Goal: Communication & Community: Answer question/provide support

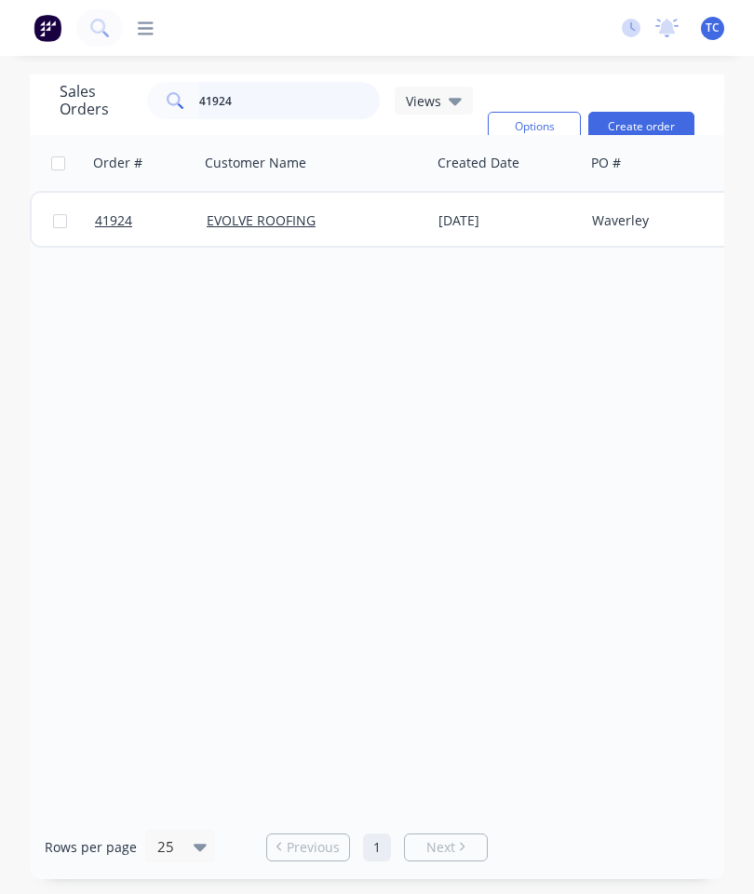
click at [305, 116] on input "41924" at bounding box center [290, 100] width 182 height 37
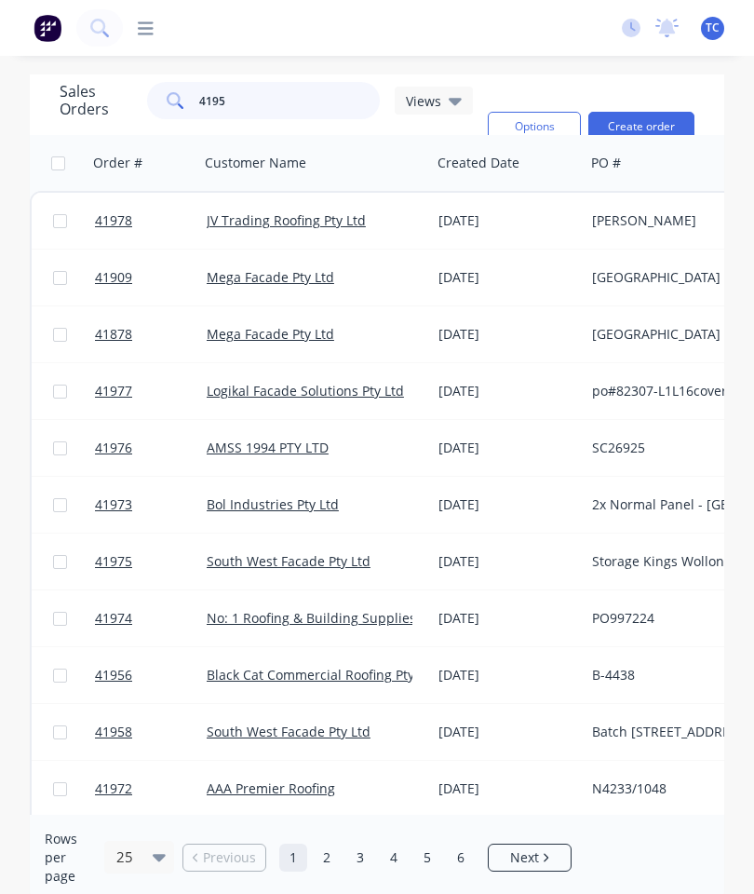
type input "41953"
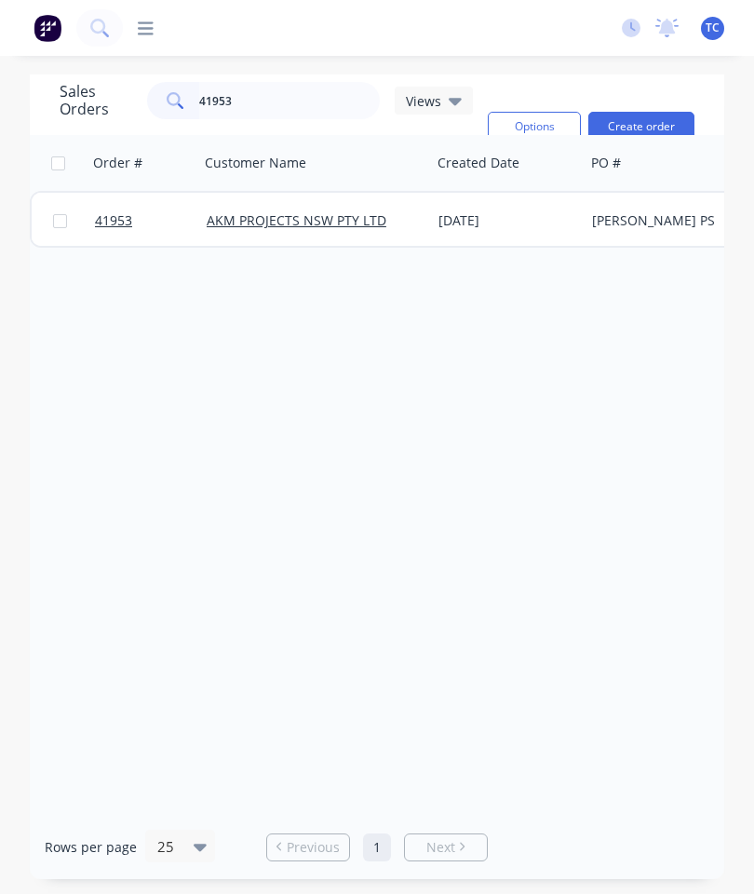
click at [114, 232] on link "41953" at bounding box center [151, 221] width 112 height 56
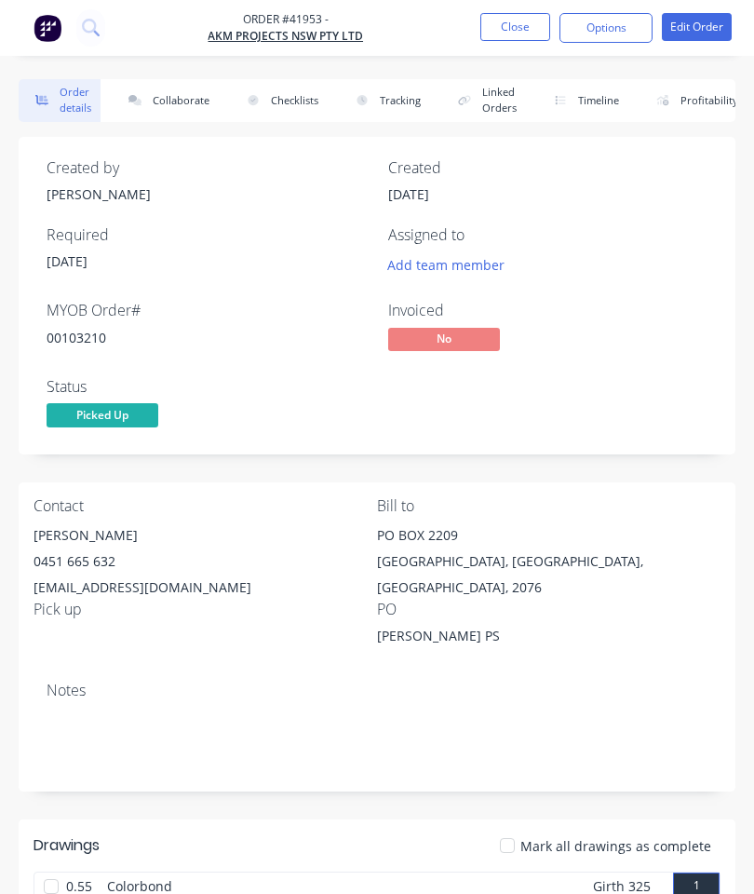
click at [175, 88] on button "Collaborate" at bounding box center [165, 100] width 107 height 43
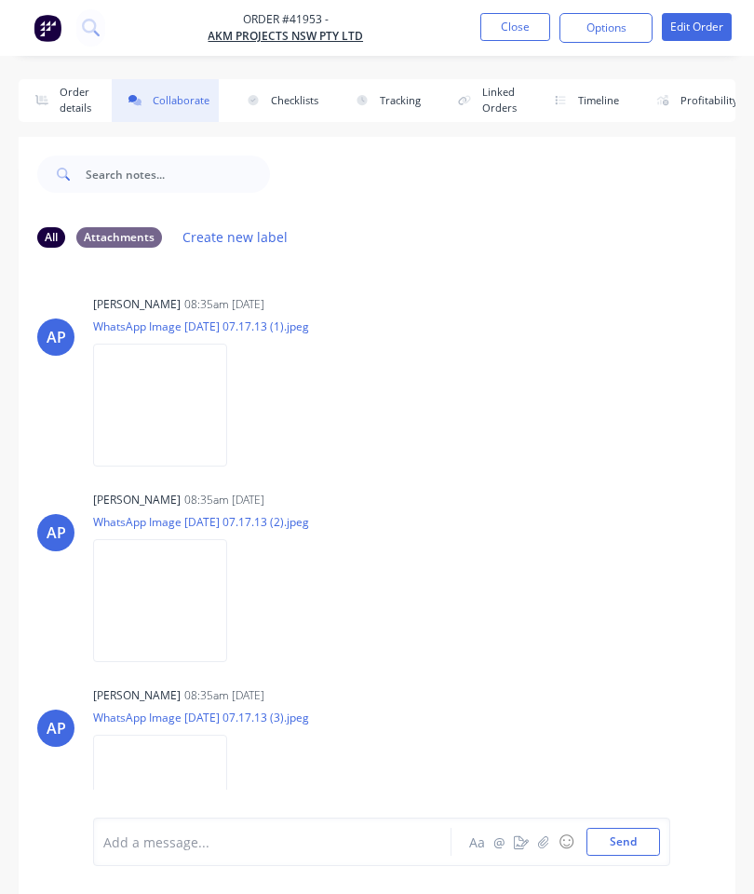
click at [538, 846] on button "button" at bounding box center [544, 842] width 22 height 22
click at [630, 829] on button "Send" at bounding box center [624, 842] width 74 height 28
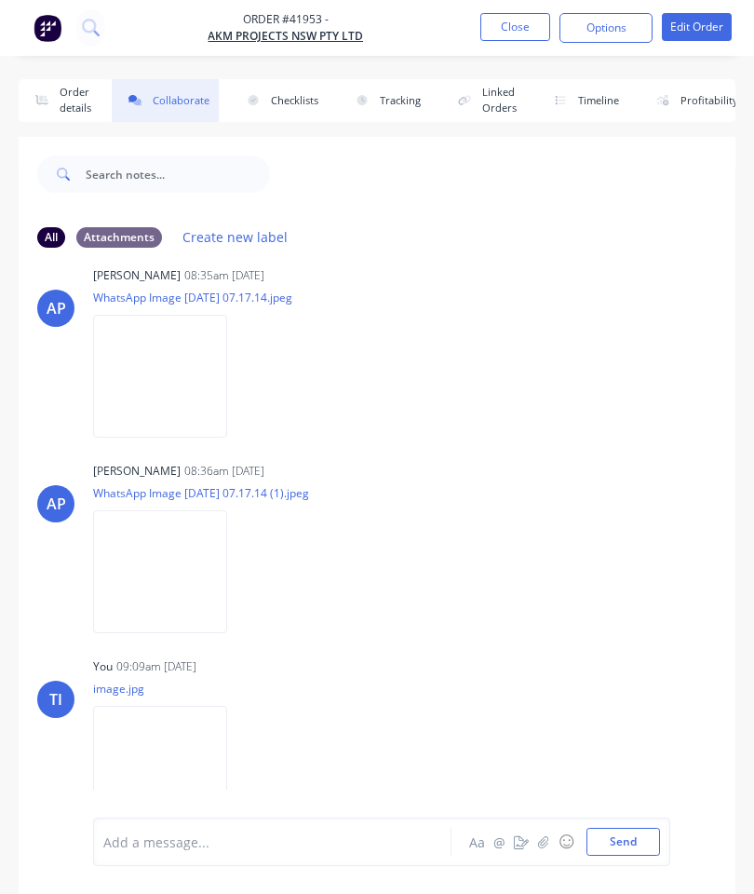
scroll to position [615, 0]
click at [515, 17] on button "Close" at bounding box center [516, 27] width 70 height 28
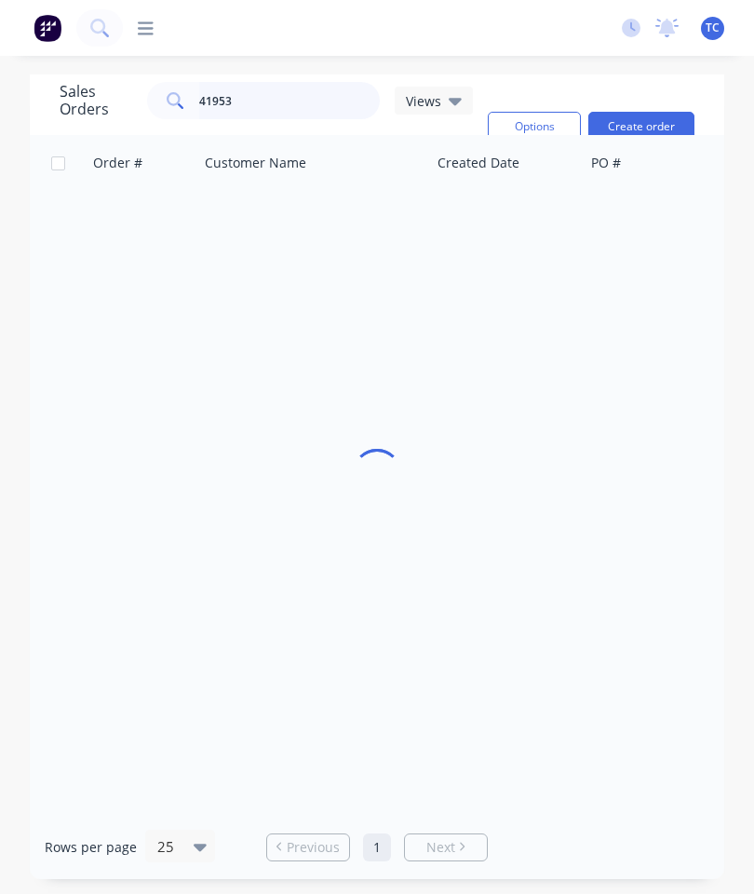
click at [309, 98] on input "41953" at bounding box center [290, 100] width 182 height 37
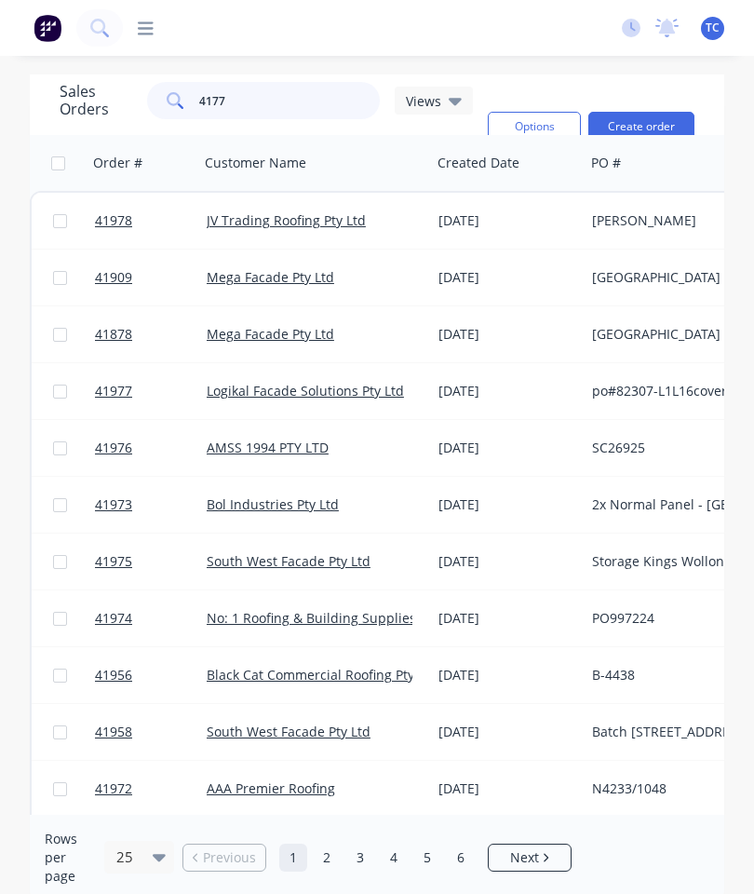
type input "41772"
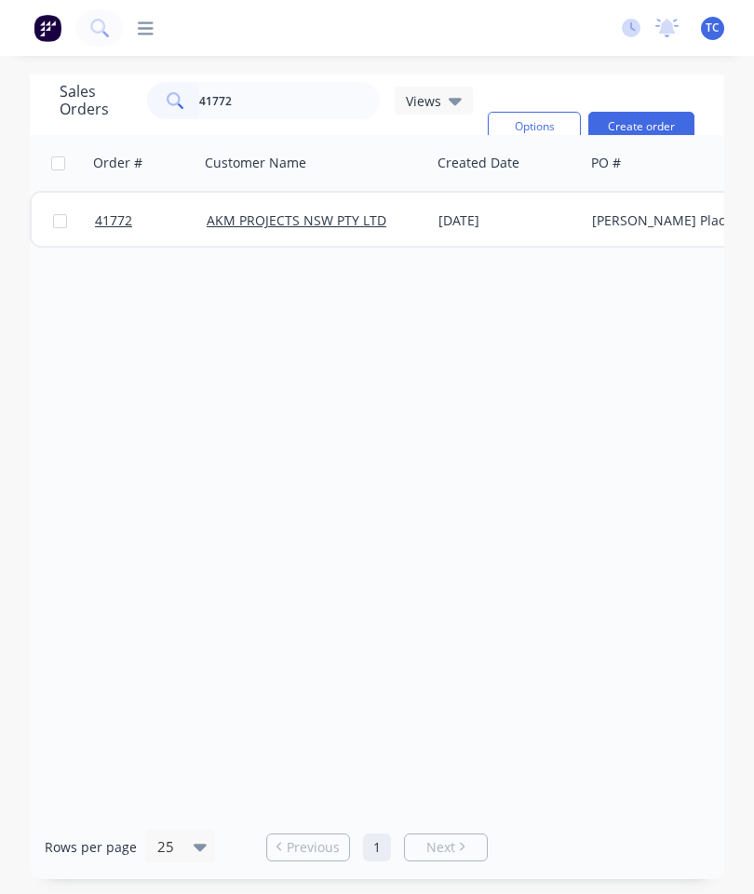
click at [115, 225] on span "41772" at bounding box center [113, 220] width 37 height 19
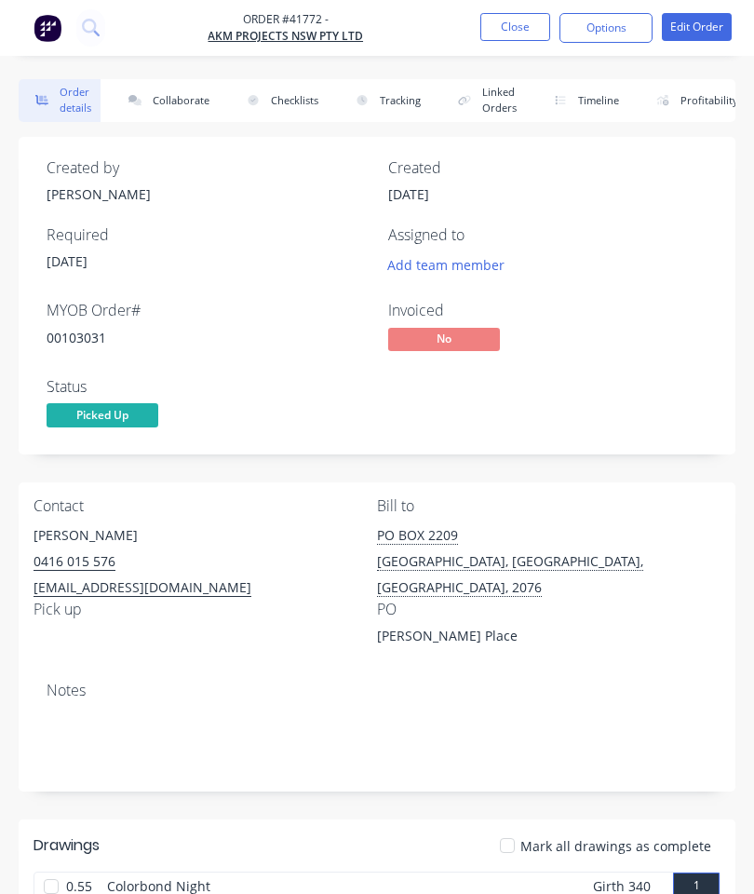
click at [193, 95] on button "Collaborate" at bounding box center [165, 100] width 107 height 43
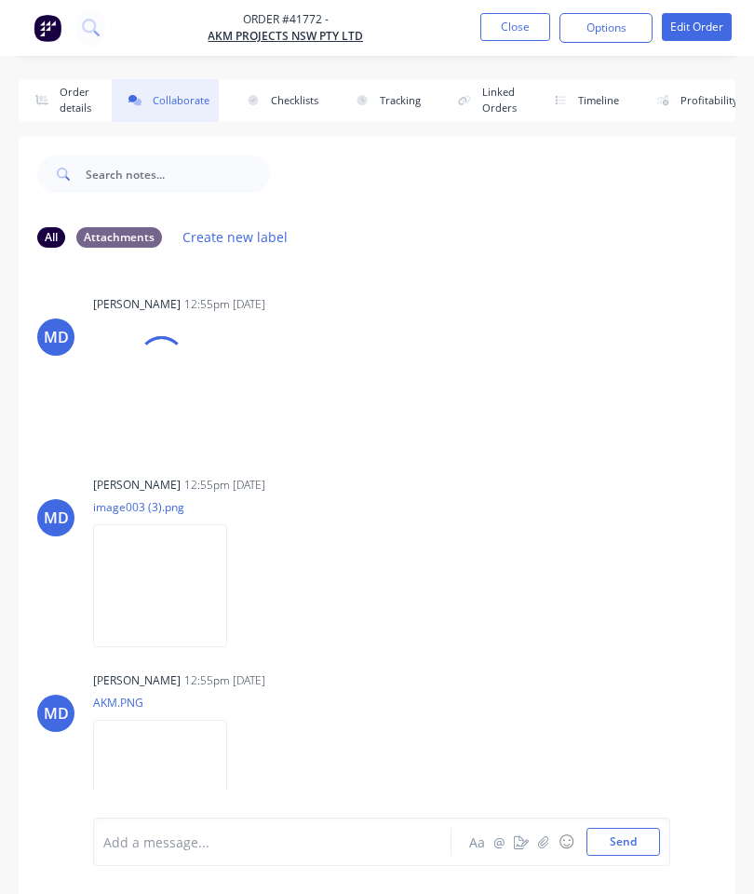
click at [538, 836] on button "button" at bounding box center [544, 842] width 22 height 22
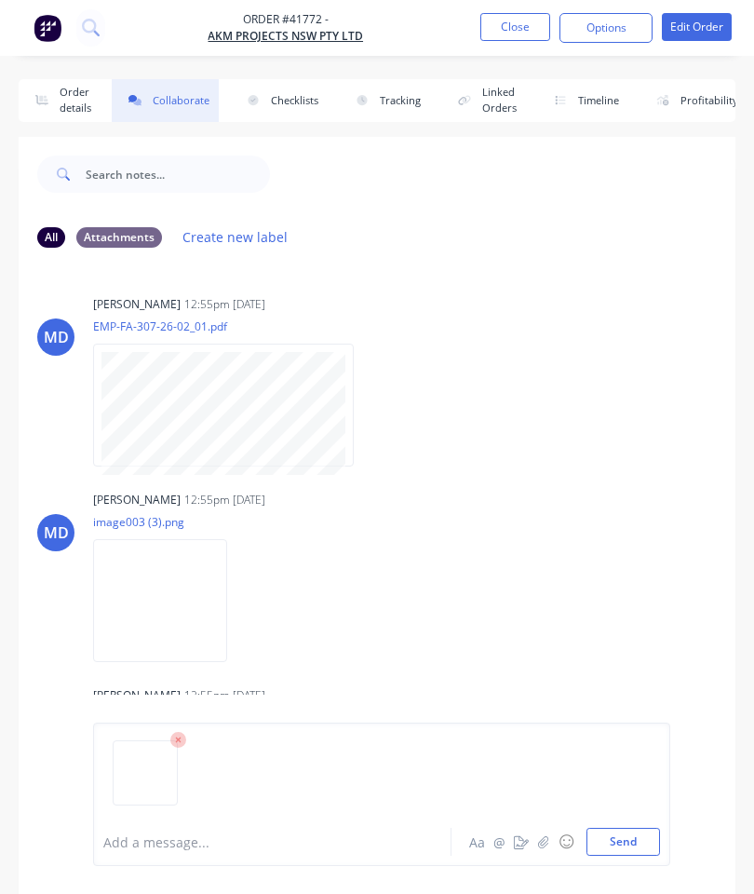
click at [623, 838] on button "Send" at bounding box center [624, 842] width 74 height 28
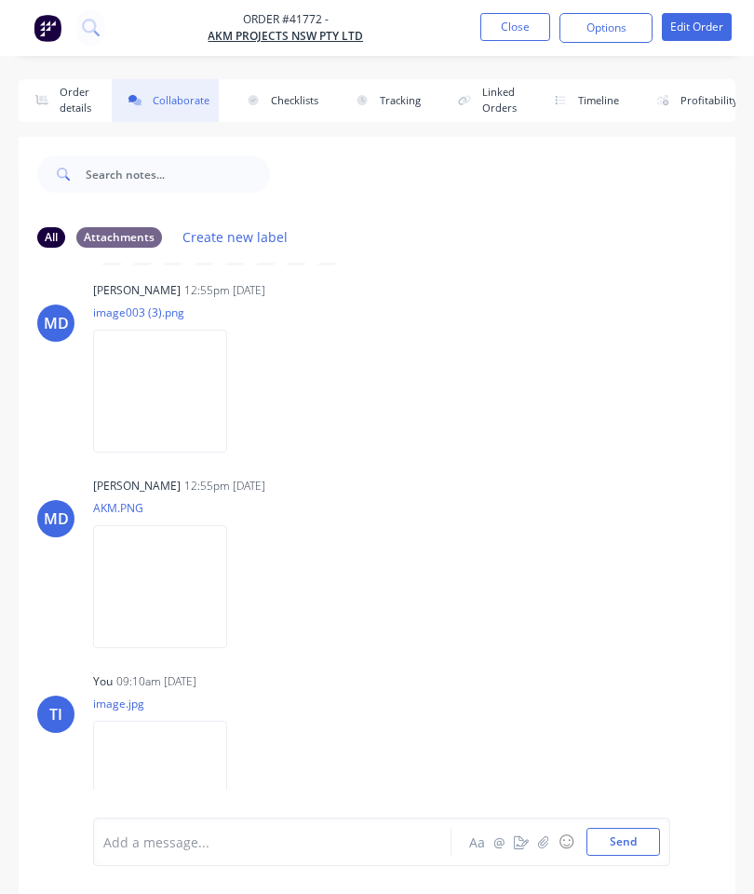
scroll to position [208, 0]
